Goal: Answer question/provide support

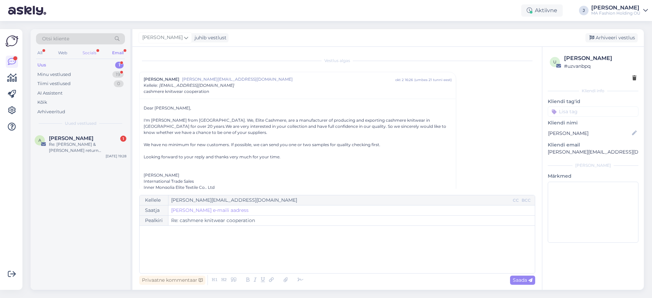
scroll to position [18, 0]
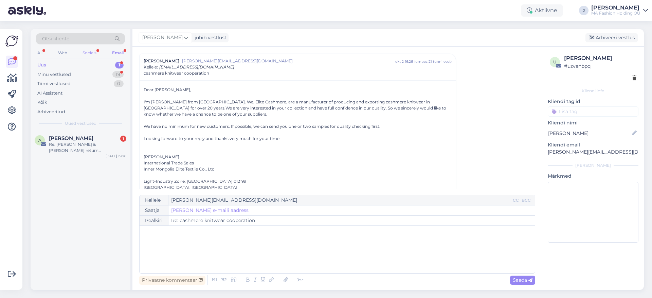
click at [95, 54] on div "Socials" at bounding box center [89, 53] width 17 height 9
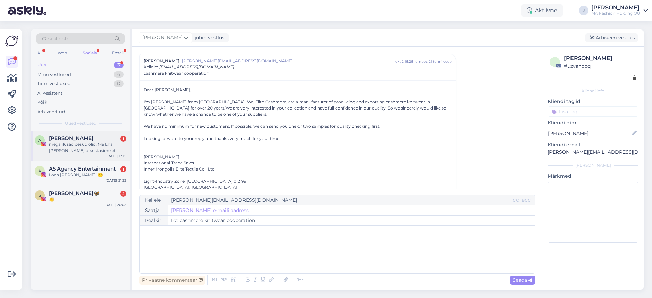
click at [94, 134] on div "A [PERSON_NAME] 1 mega ilusad pesud olid! Me Eha [PERSON_NAME] otsustasime et k…" at bounding box center [81, 146] width 100 height 31
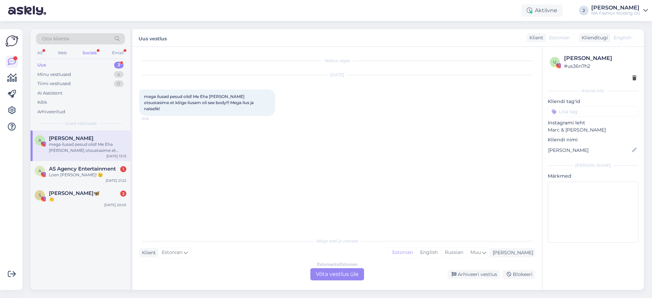
click at [331, 272] on div "Estonian to Estonian Võta vestlus üle" at bounding box center [337, 274] width 54 height 12
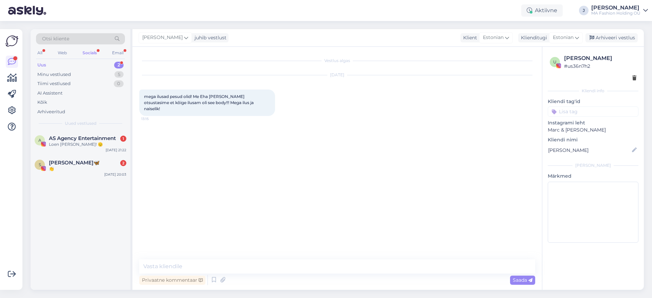
click at [148, 184] on div "Vestlus algas Oct 3 2025 mega ilusad pesud olid! Me Eha Urbsaluga otsustasime e…" at bounding box center [340, 154] width 402 height 200
click at [88, 168] on div "👏" at bounding box center [87, 169] width 77 height 6
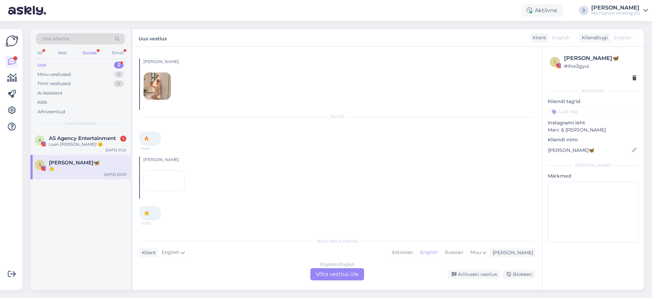
click at [314, 275] on div "English to English Võta vestlus üle" at bounding box center [337, 274] width 54 height 12
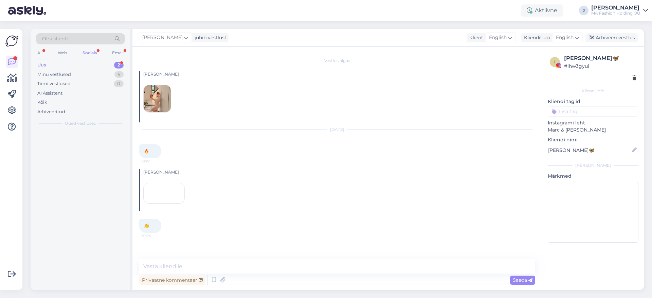
scroll to position [38, 0]
click at [79, 148] on div "A AS Agency Entertainment 1 Loen sõnu peale! 🫡 Oct 2 21:22" at bounding box center [81, 143] width 100 height 24
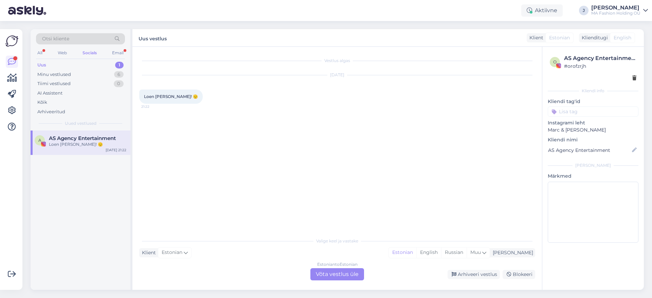
click at [328, 280] on div "Estonian to Estonian Võta vestlus üle" at bounding box center [337, 274] width 54 height 12
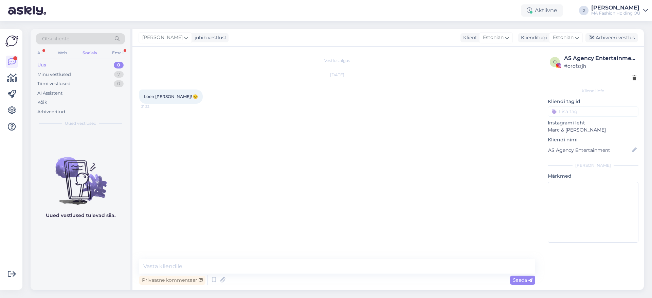
click at [327, 277] on div "Privaatne kommentaar Saada" at bounding box center [337, 280] width 396 height 13
click at [64, 56] on div "Web" at bounding box center [62, 53] width 12 height 9
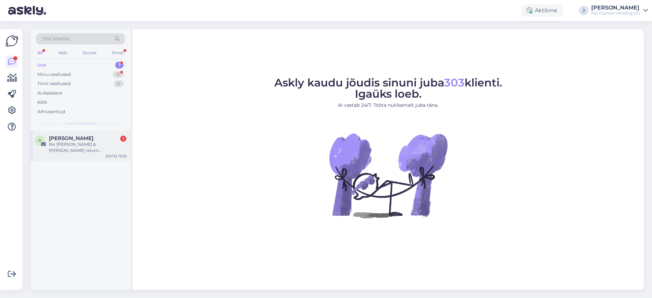
click at [102, 148] on div "Re: [PERSON_NAME] & [PERSON_NAME] return 202508/eu/417" at bounding box center [87, 148] width 77 height 12
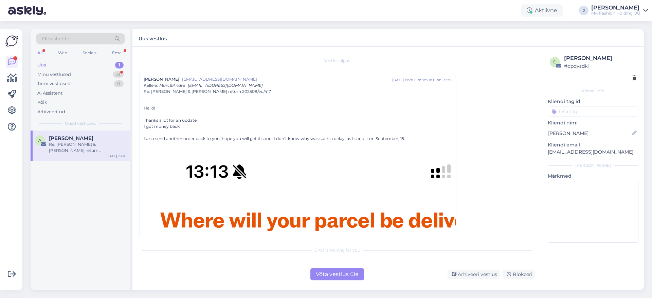
click at [350, 273] on div "Võta vestlus üle" at bounding box center [337, 274] width 54 height 12
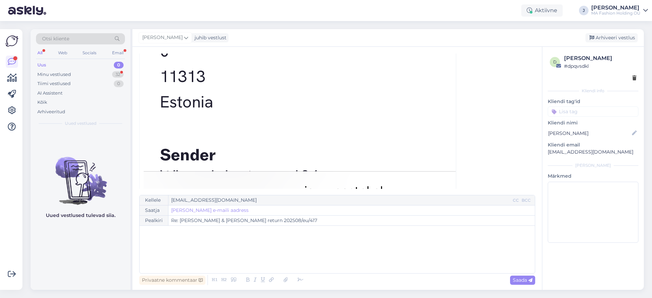
scroll to position [867, 0]
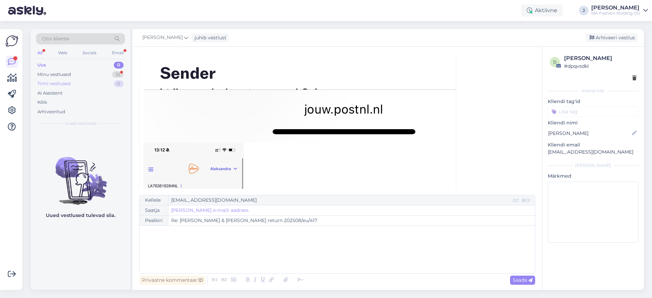
click at [87, 79] on div "Tiimi vestlused 0" at bounding box center [80, 84] width 89 height 10
click at [86, 66] on div "Uus 0" at bounding box center [80, 65] width 89 height 10
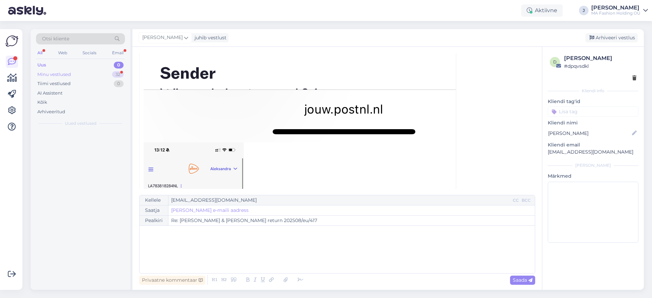
click at [89, 75] on div "Minu vestlused 32" at bounding box center [80, 75] width 89 height 10
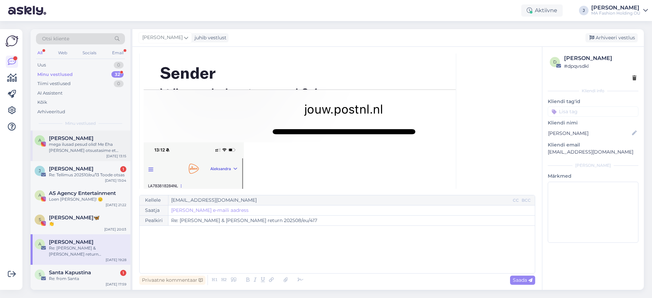
click at [94, 155] on div "A [PERSON_NAME] mega ilusad pesud olid! Me Eha [PERSON_NAME] otsustasime et kõi…" at bounding box center [81, 146] width 100 height 31
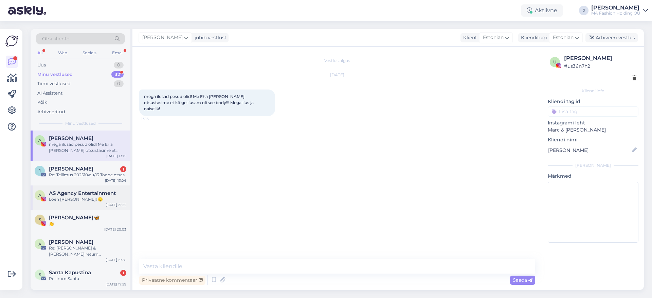
click at [61, 187] on div "A AS Agency Entertainment [PERSON_NAME] [PERSON_NAME]! 🫡 [DATE] 21:22" at bounding box center [81, 198] width 100 height 24
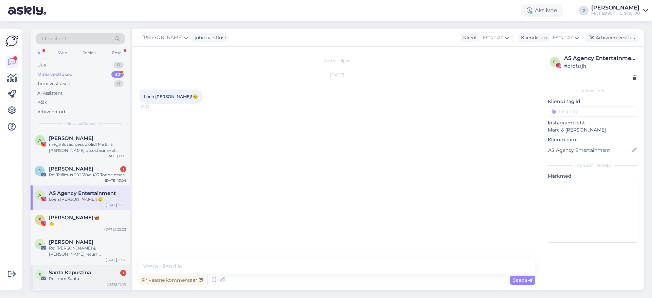
click at [103, 287] on div "S Santa Kapustina 1 Re: from Santa [DATE] 17:59" at bounding box center [81, 277] width 100 height 24
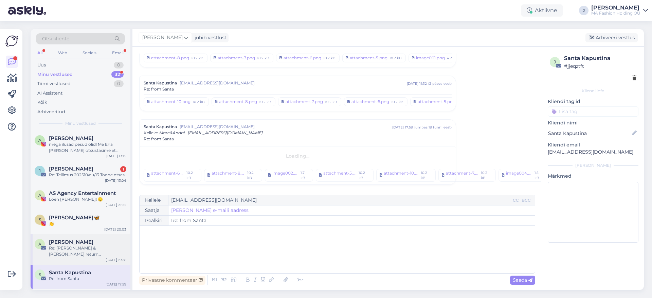
click at [86, 245] on span "[PERSON_NAME]" at bounding box center [71, 242] width 44 height 6
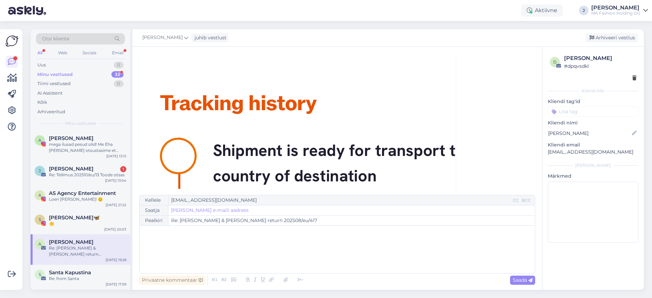
scroll to position [18, 0]
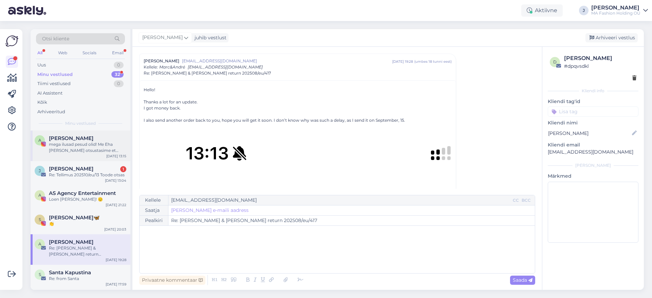
click at [101, 147] on div "mega ilusad pesud olid! Me Eha [PERSON_NAME] otsustasime et kõige ilusam oli se…" at bounding box center [87, 148] width 77 height 12
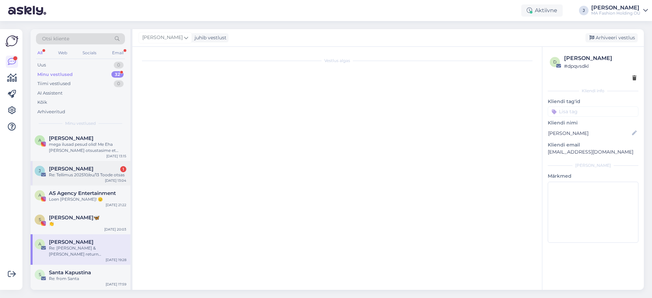
scroll to position [0, 0]
click at [102, 165] on div "J [PERSON_NAME] Väin 1 Re: Tellimus 202510/eu/13 Toode otsas [DATE] 13:04" at bounding box center [81, 173] width 100 height 24
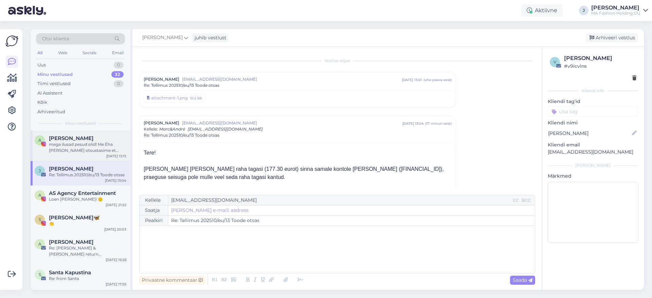
click at [101, 152] on div "mega ilusad pesud olid! Me Eha [PERSON_NAME] otsustasime et kõige ilusam oli se…" at bounding box center [87, 148] width 77 height 12
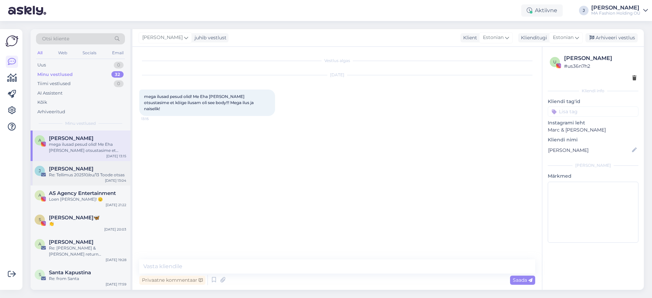
click at [102, 175] on div "Re: Tellimus 202510/eu/13 Toode otsas" at bounding box center [87, 175] width 77 height 6
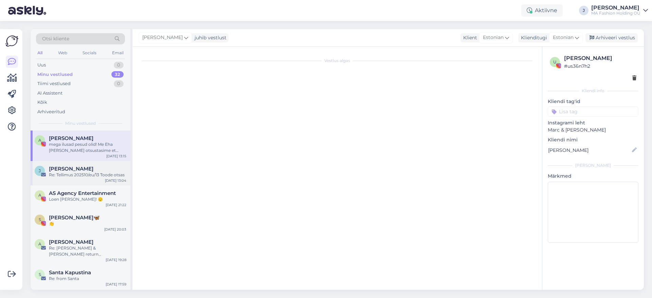
scroll to position [62, 0]
